Goal: Task Accomplishment & Management: Manage account settings

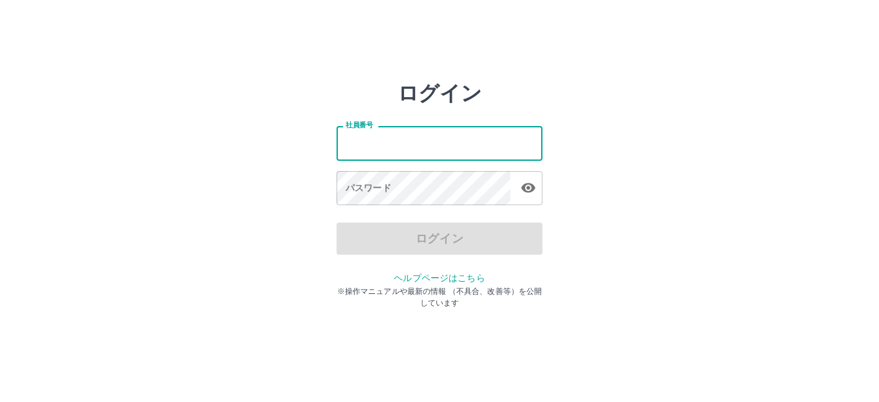
type input "*******"
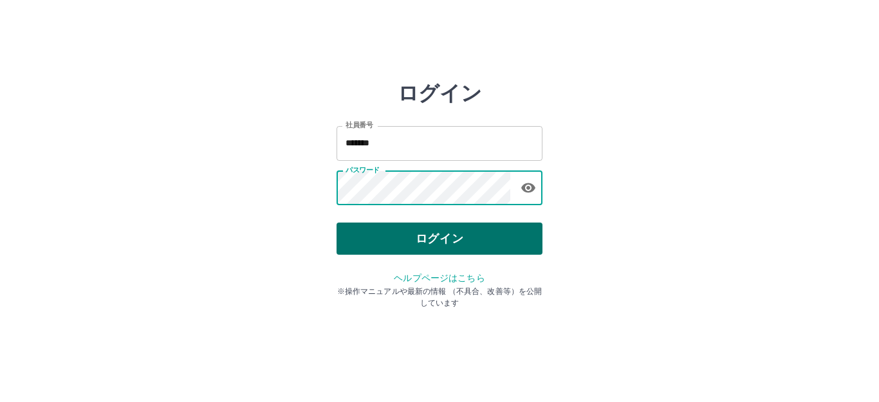
click at [407, 235] on button "ログイン" at bounding box center [439, 239] width 206 height 32
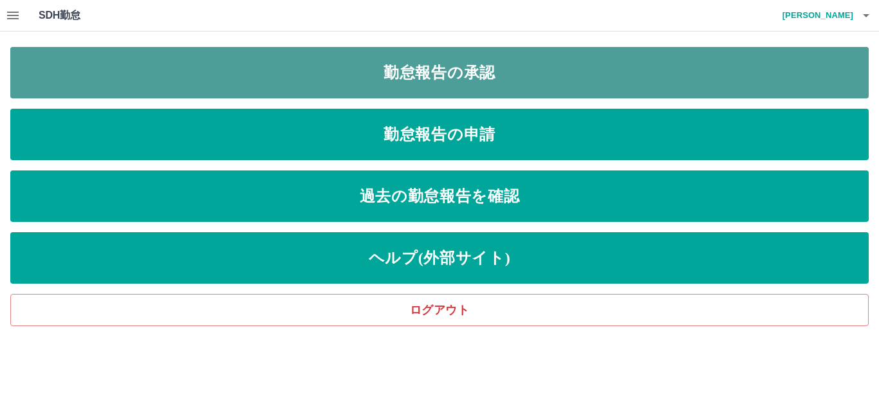
click at [220, 70] on link "勤怠報告の承認" at bounding box center [439, 72] width 858 height 51
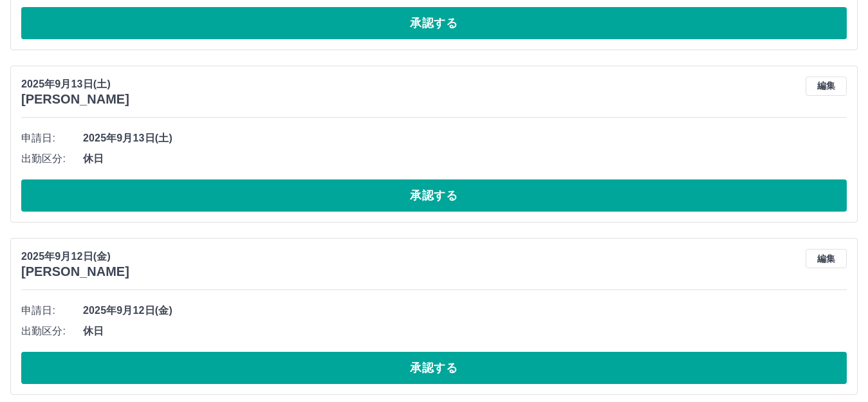
scroll to position [2723, 0]
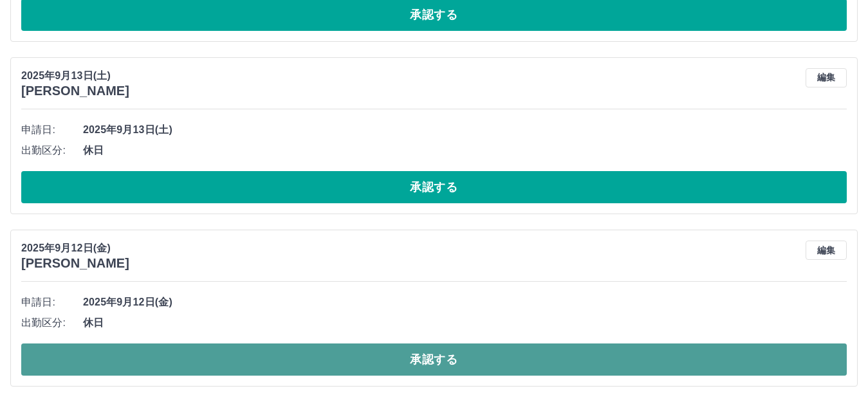
click at [208, 354] on button "承認する" at bounding box center [433, 360] width 825 height 32
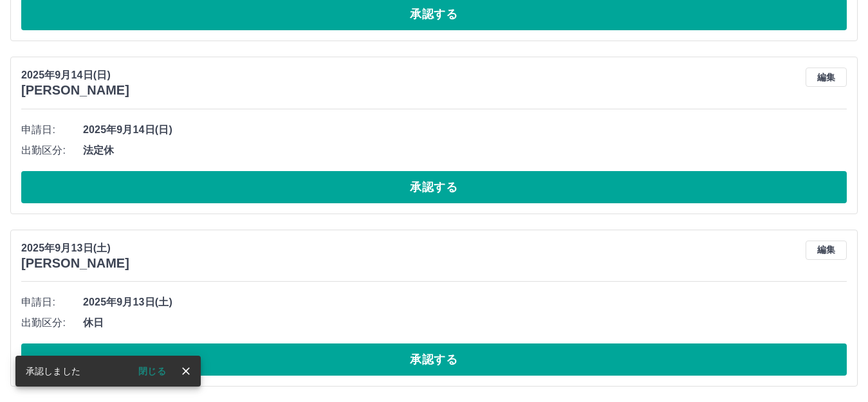
scroll to position [2551, 0]
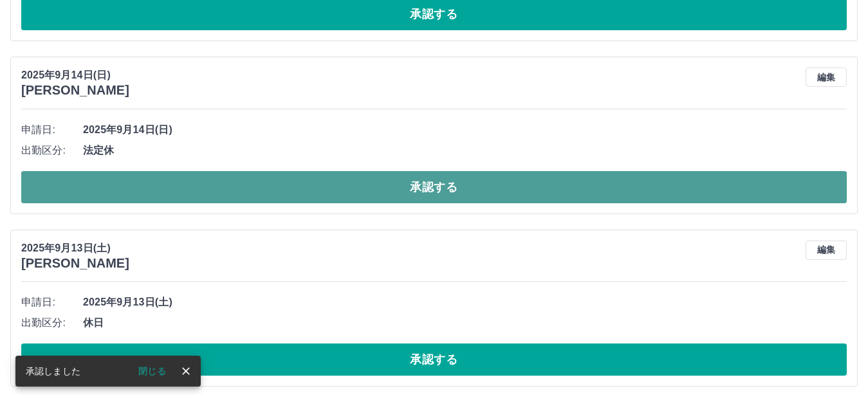
click at [336, 183] on button "承認する" at bounding box center [433, 187] width 825 height 32
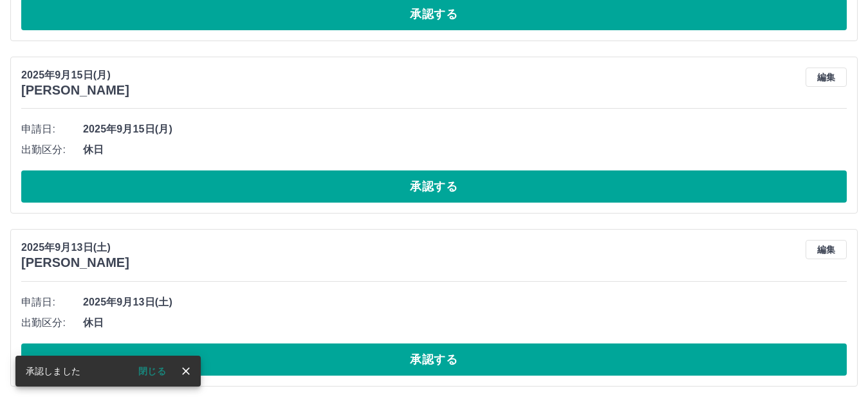
scroll to position [2378, 0]
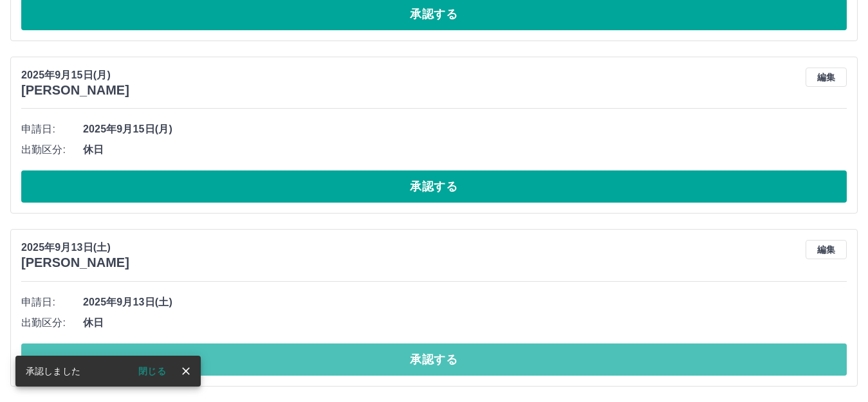
click at [322, 363] on button "承認する" at bounding box center [433, 360] width 825 height 32
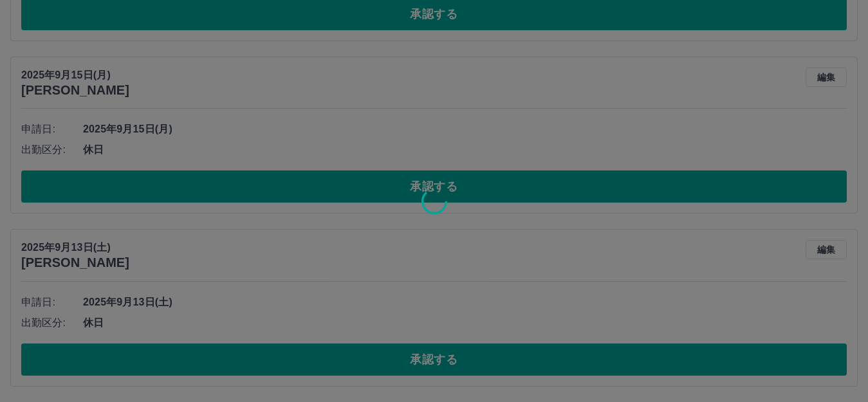
scroll to position [2205, 0]
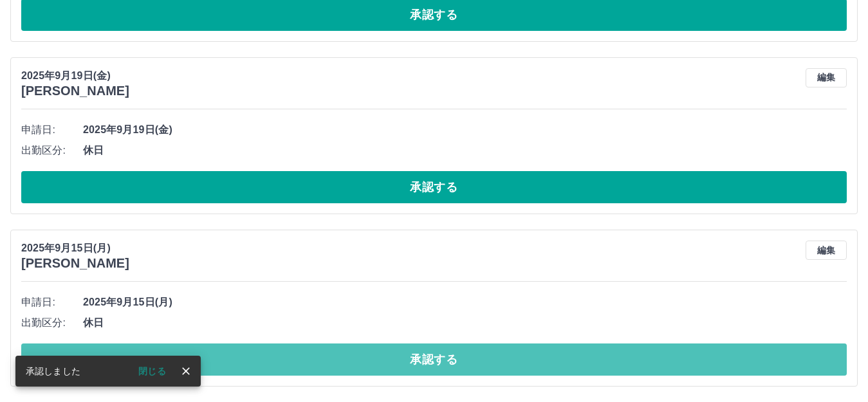
click at [322, 363] on button "承認する" at bounding box center [433, 360] width 825 height 32
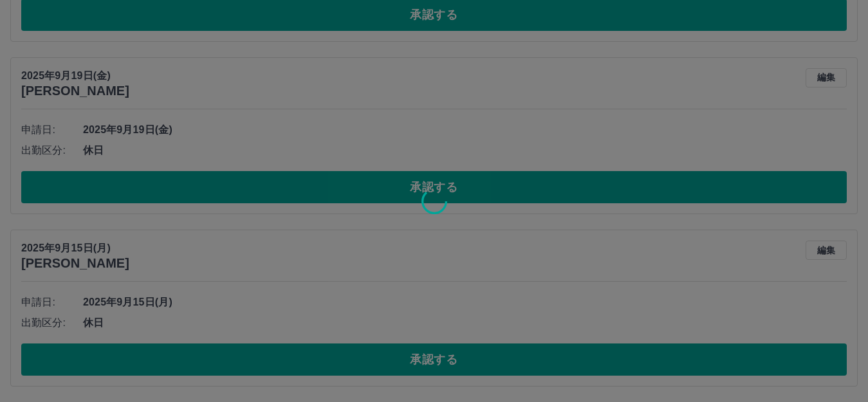
scroll to position [2033, 0]
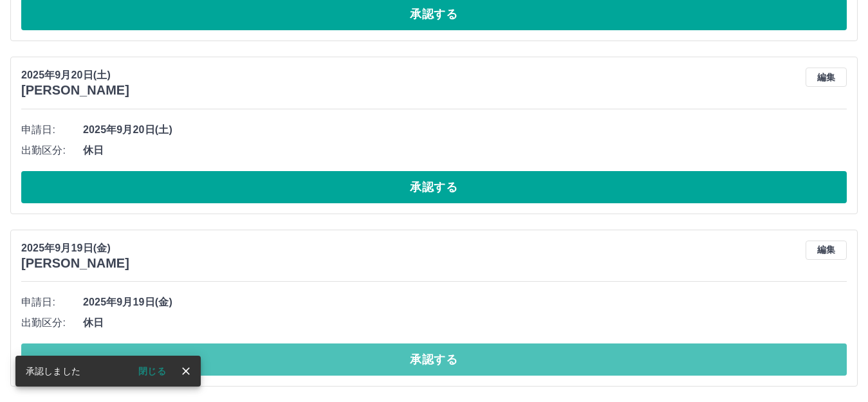
click at [322, 362] on button "承認する" at bounding box center [433, 360] width 825 height 32
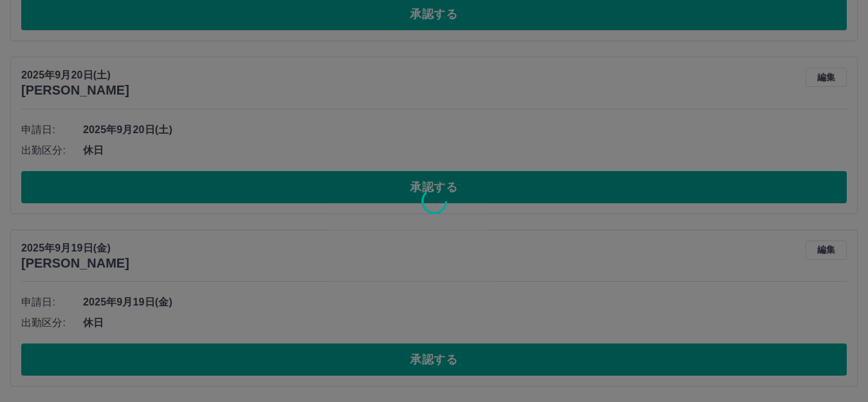
scroll to position [1861, 0]
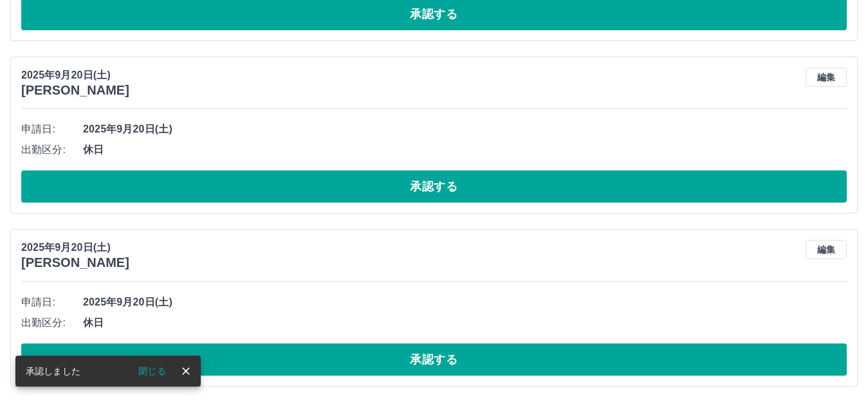
click at [308, 342] on div "申請日: 2025年9月20日(土) 出勤区分: 休日 承認する" at bounding box center [433, 334] width 825 height 84
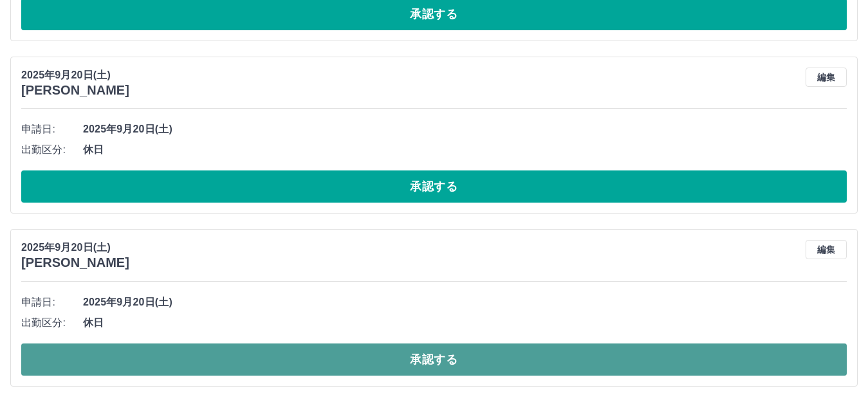
click at [305, 349] on button "承認する" at bounding box center [433, 360] width 825 height 32
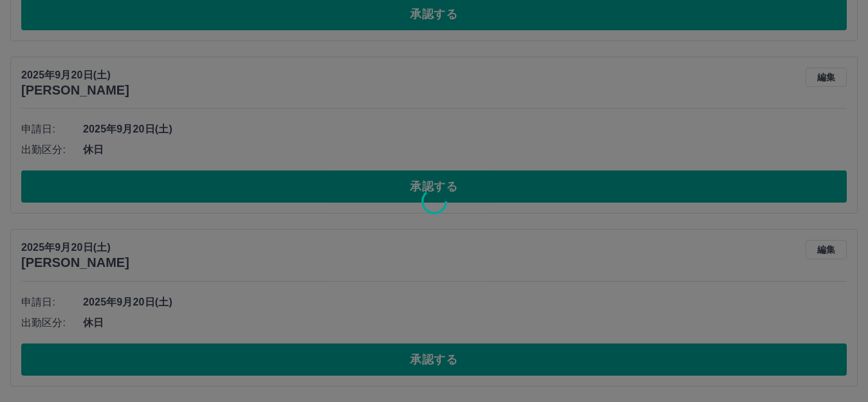
scroll to position [1687, 0]
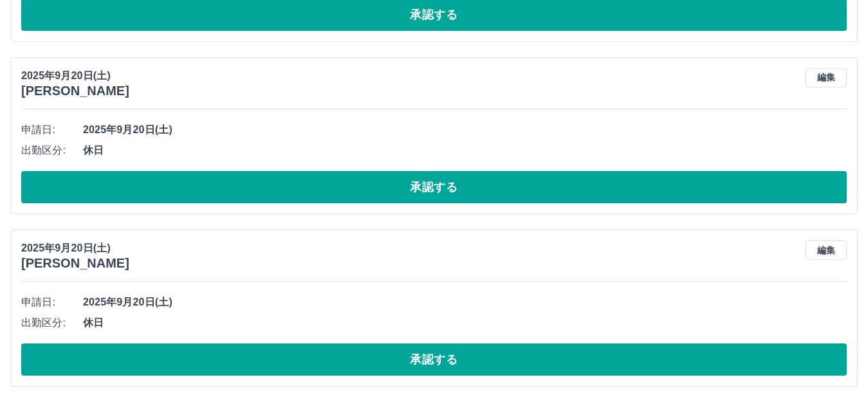
click at [292, 341] on div "申請日: 2025年9月20日(土) 出勤区分: 休日 承認する" at bounding box center [433, 334] width 825 height 84
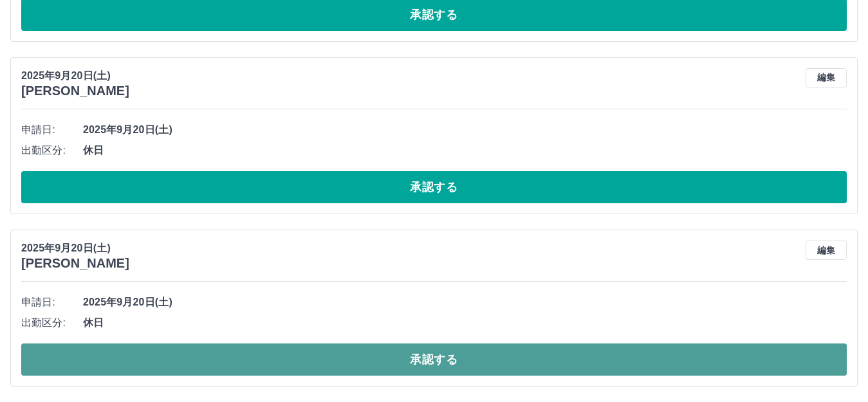
click at [295, 350] on button "承認する" at bounding box center [433, 360] width 825 height 32
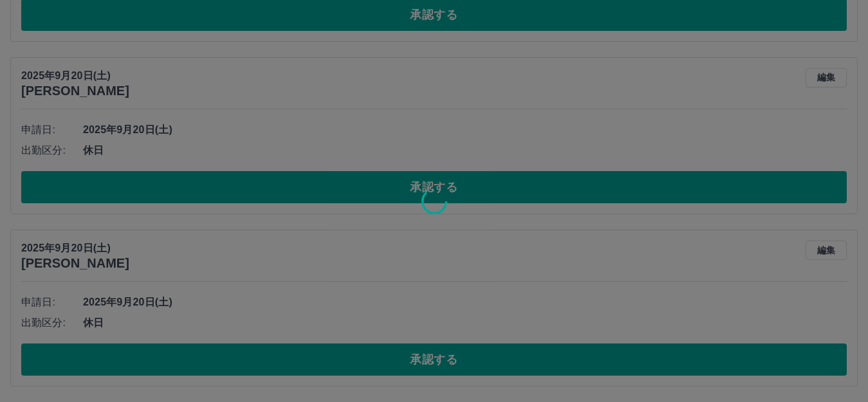
scroll to position [1515, 0]
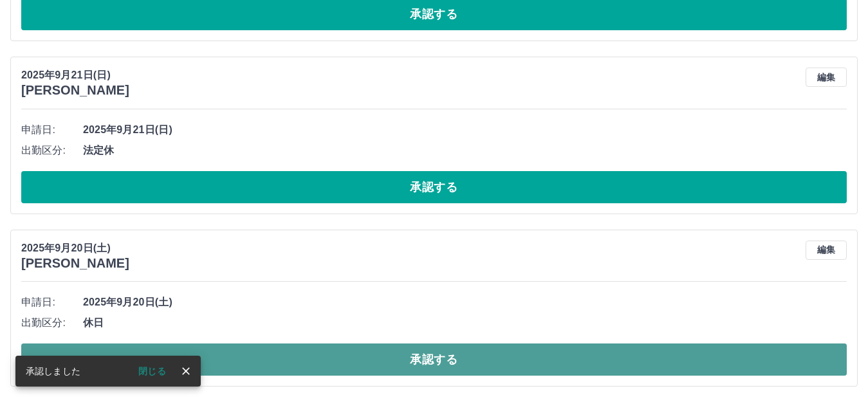
click at [282, 357] on button "承認する" at bounding box center [433, 360] width 825 height 32
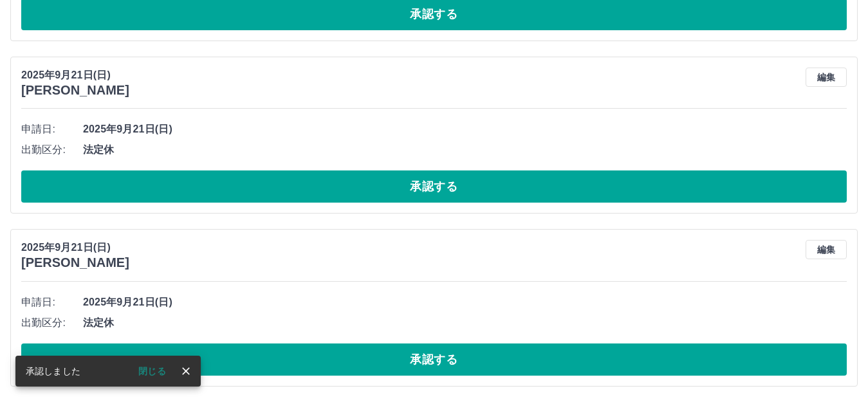
scroll to position [1343, 0]
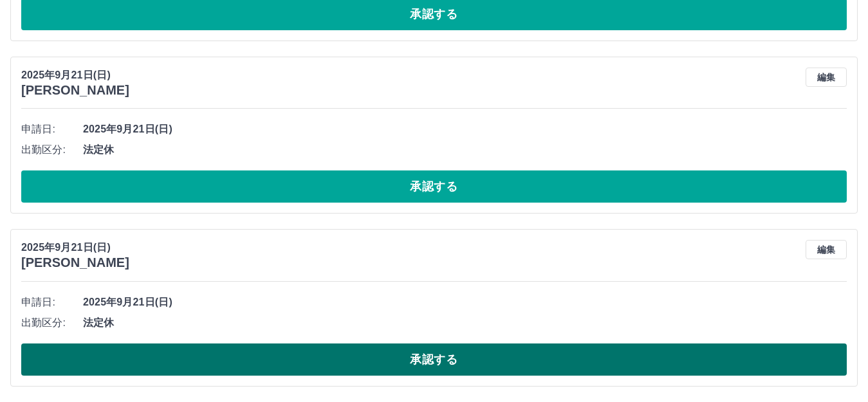
click at [280, 357] on button "承認する" at bounding box center [433, 360] width 825 height 32
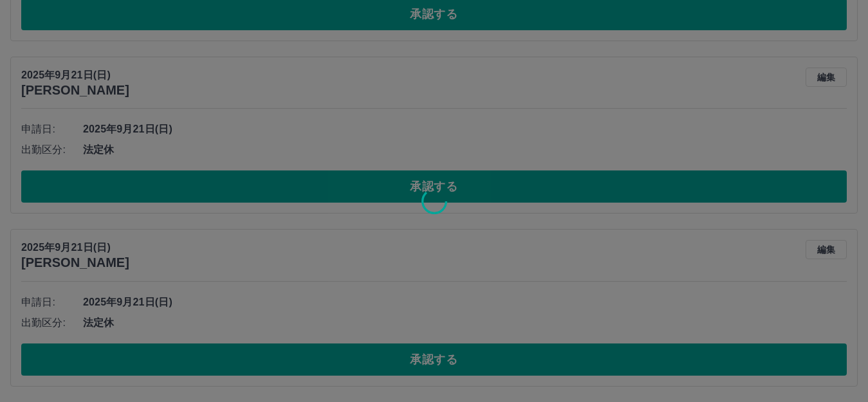
scroll to position [1170, 0]
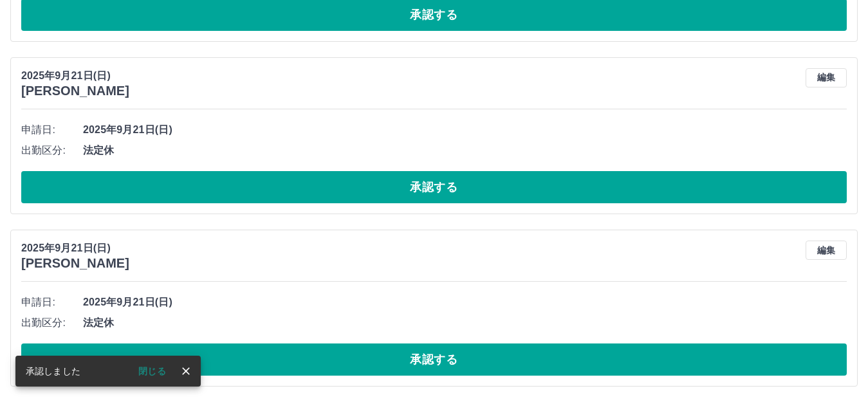
click at [315, 353] on button "承認する" at bounding box center [433, 360] width 825 height 32
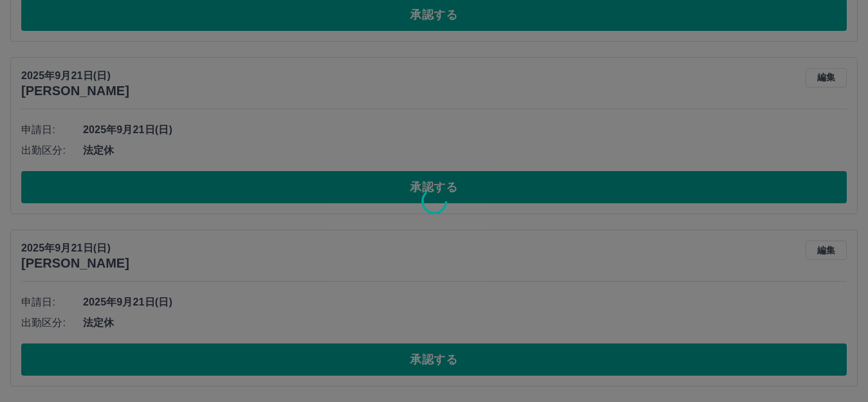
scroll to position [997, 0]
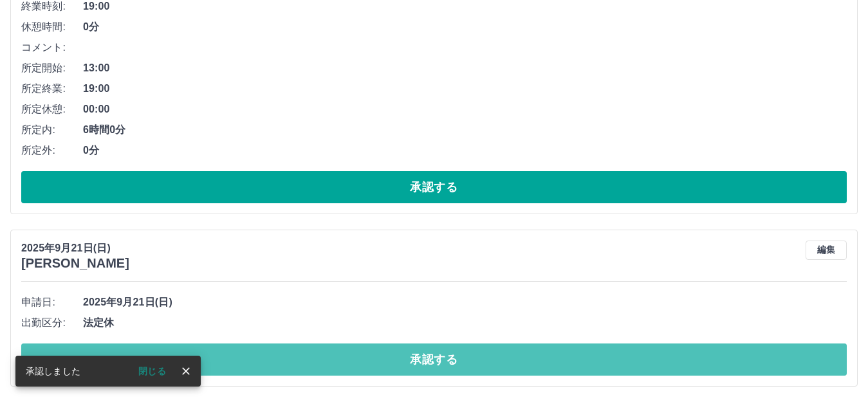
click at [315, 353] on button "承認する" at bounding box center [433, 360] width 825 height 32
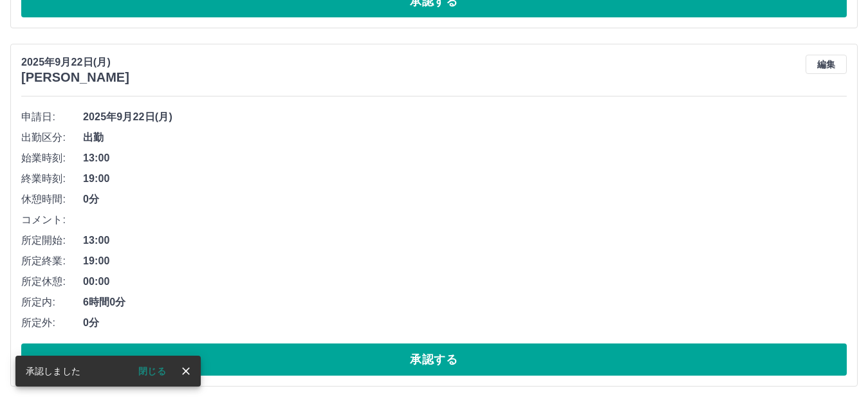
scroll to position [825, 0]
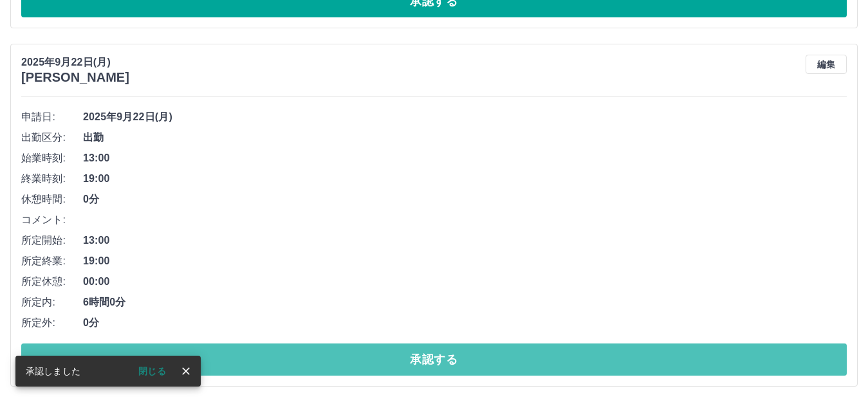
click at [315, 353] on button "承認する" at bounding box center [433, 360] width 825 height 32
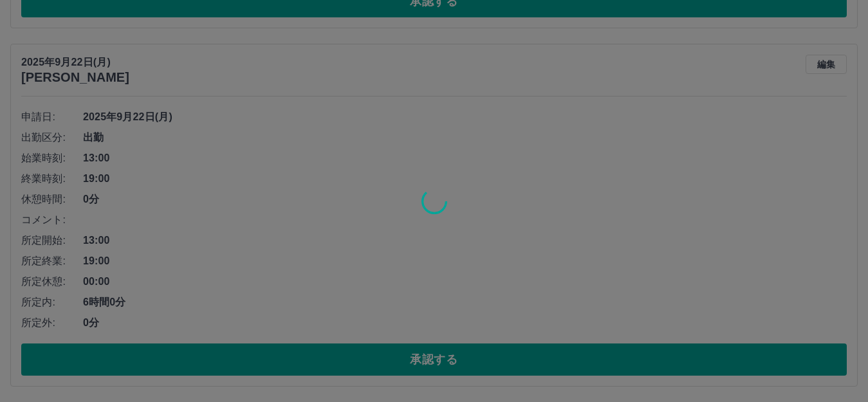
scroll to position [466, 0]
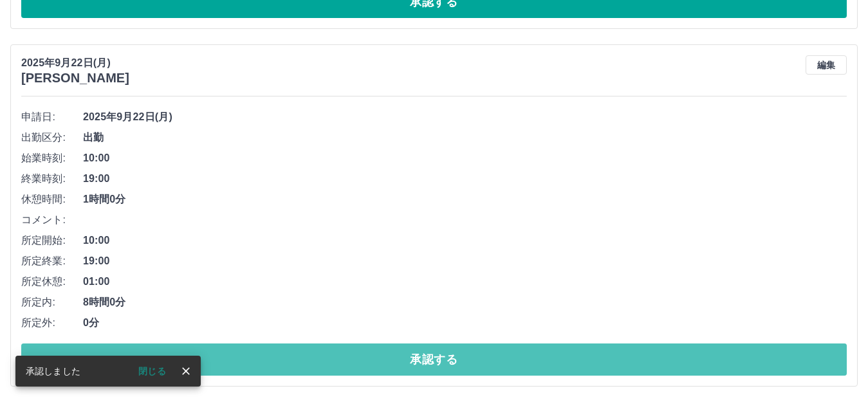
click at [315, 353] on button "承認する" at bounding box center [433, 360] width 825 height 32
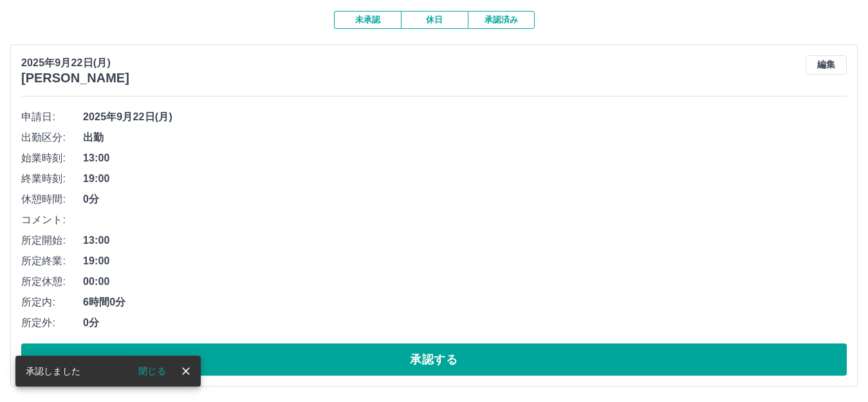
scroll to position [109, 0]
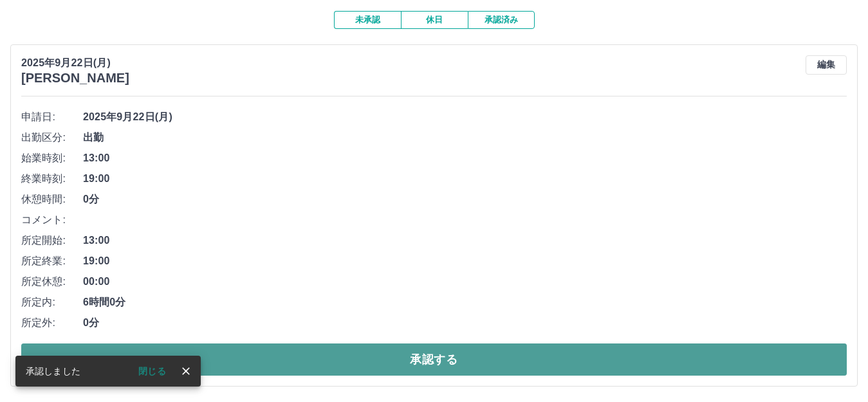
click at [315, 354] on button "承認する" at bounding box center [433, 360] width 825 height 32
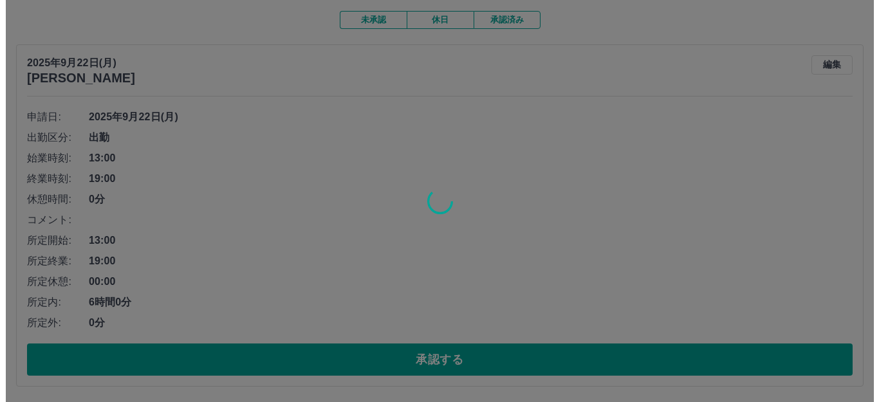
scroll to position [0, 0]
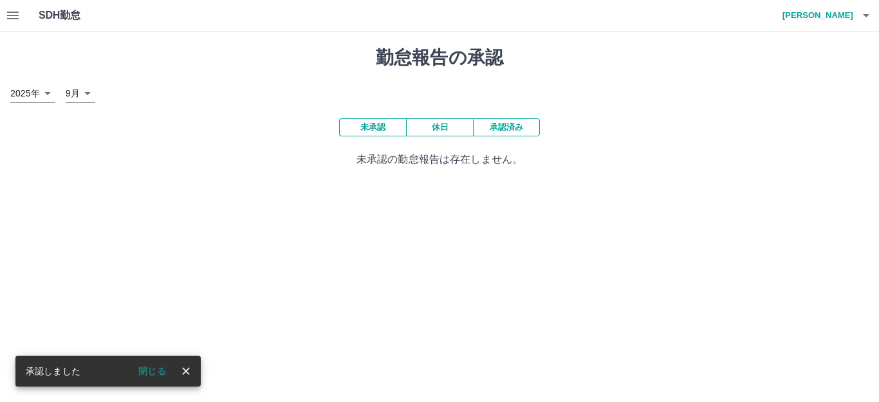
click at [849, 19] on h4 "福﨑　ありさ" at bounding box center [814, 15] width 77 height 31
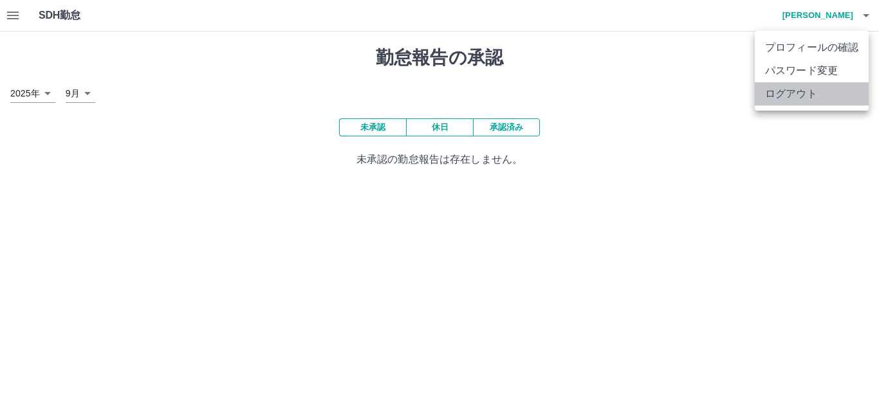
click at [830, 84] on li "ログアウト" at bounding box center [812, 93] width 114 height 23
